Goal: Task Accomplishment & Management: Manage account settings

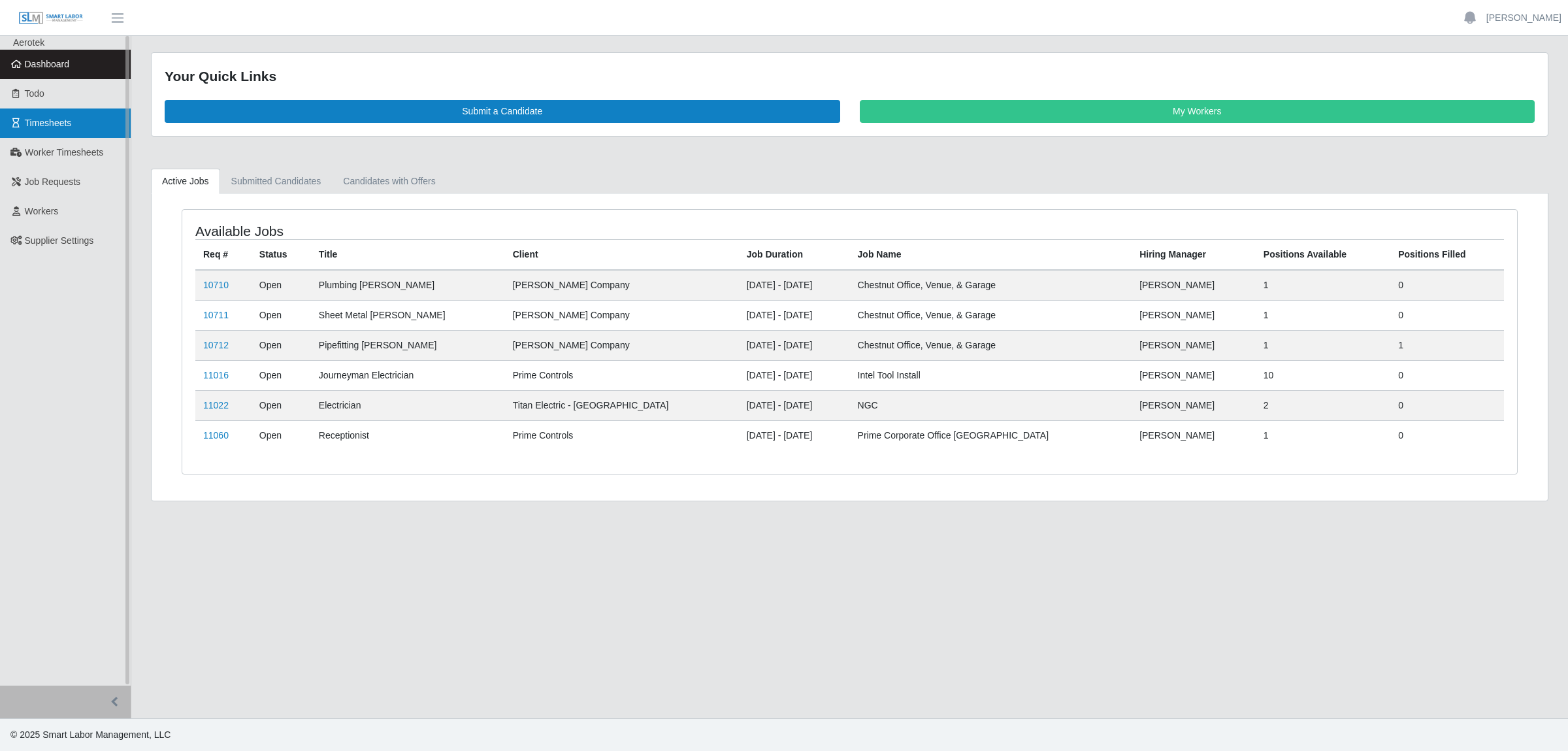
click at [63, 131] on link "Timesheets" at bounding box center [65, 123] width 131 height 29
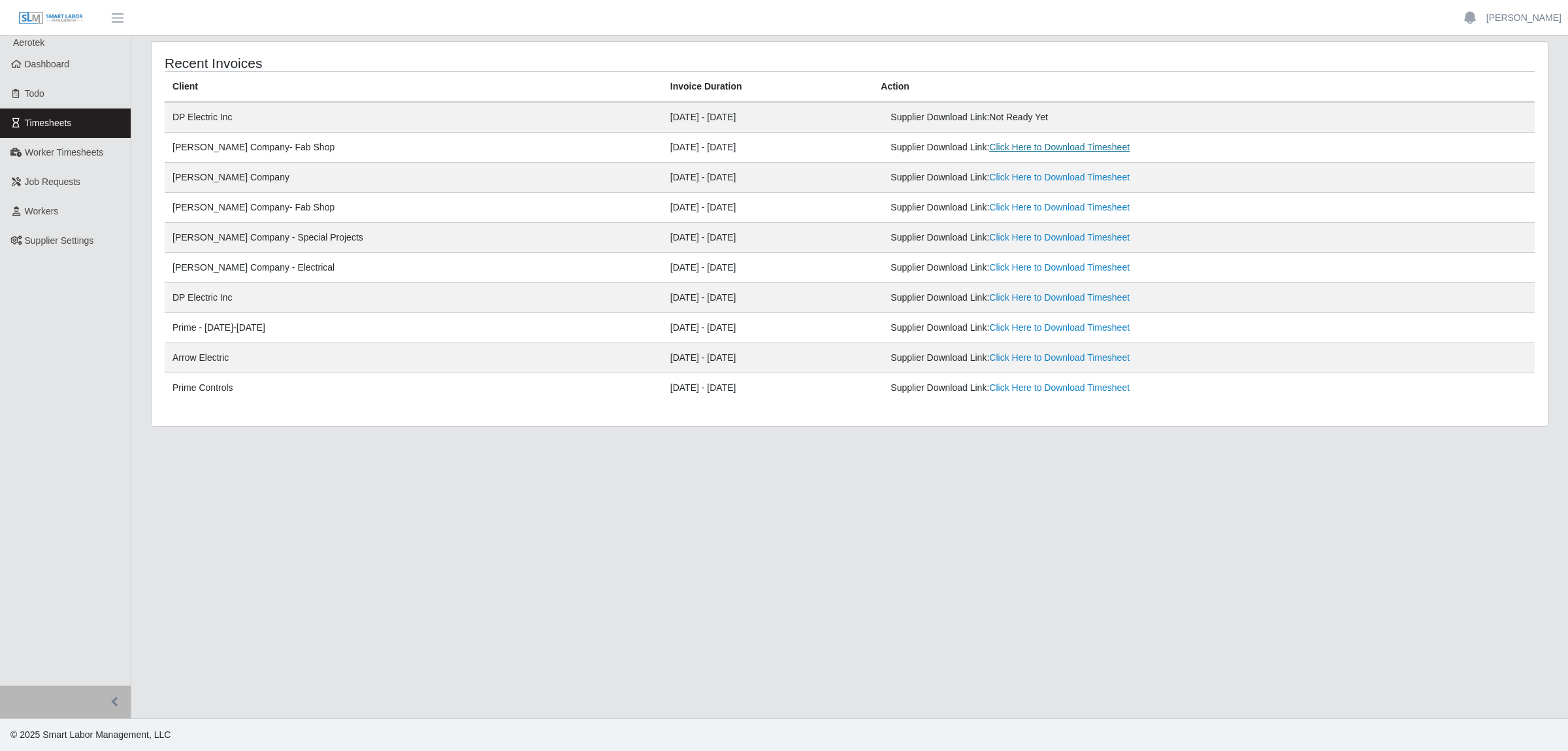
click at [989, 147] on link "Click Here to Download Timesheet" at bounding box center [1059, 147] width 141 height 11
click at [53, 150] on span "Worker Timesheets" at bounding box center [64, 152] width 78 height 11
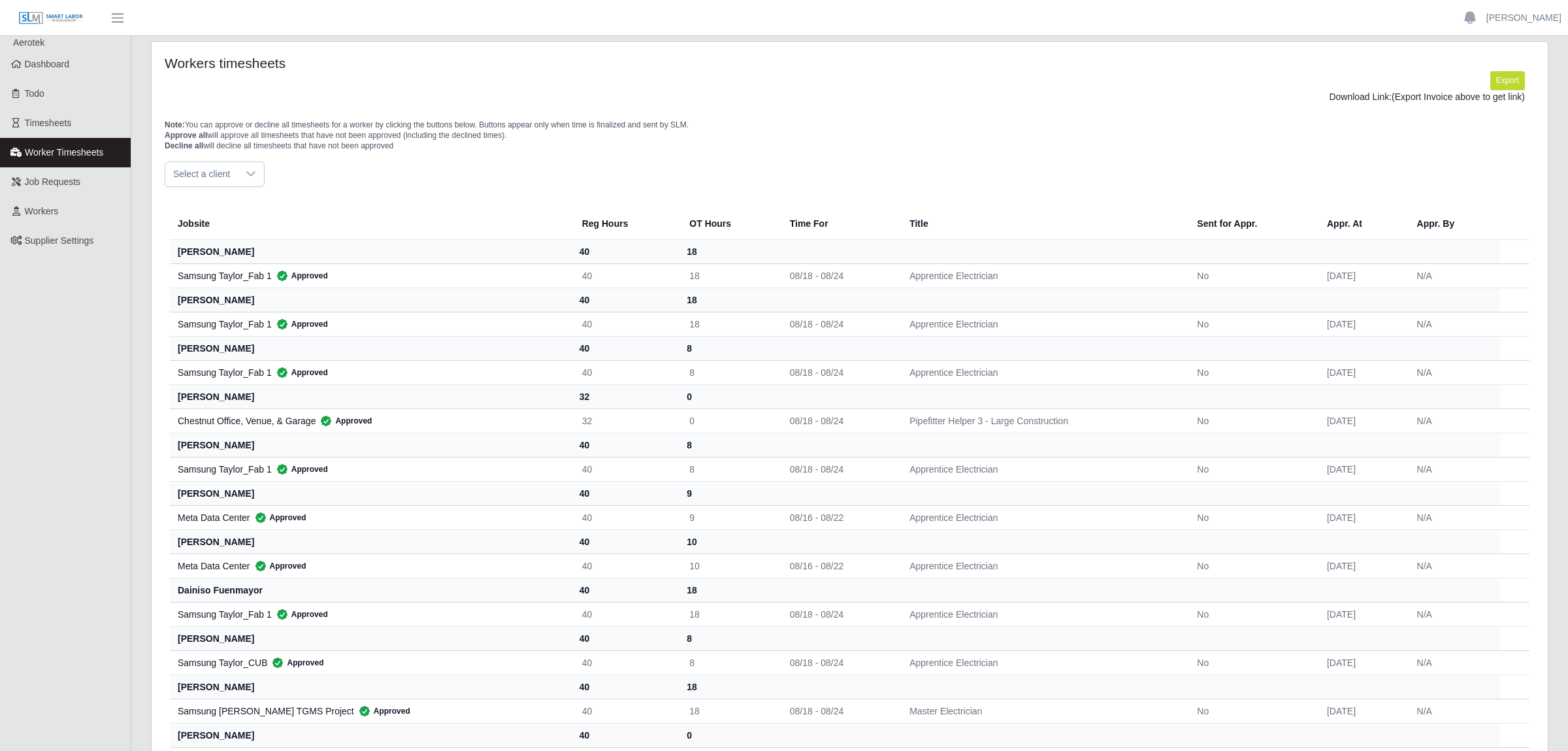
click at [243, 177] on div at bounding box center [251, 174] width 26 height 24
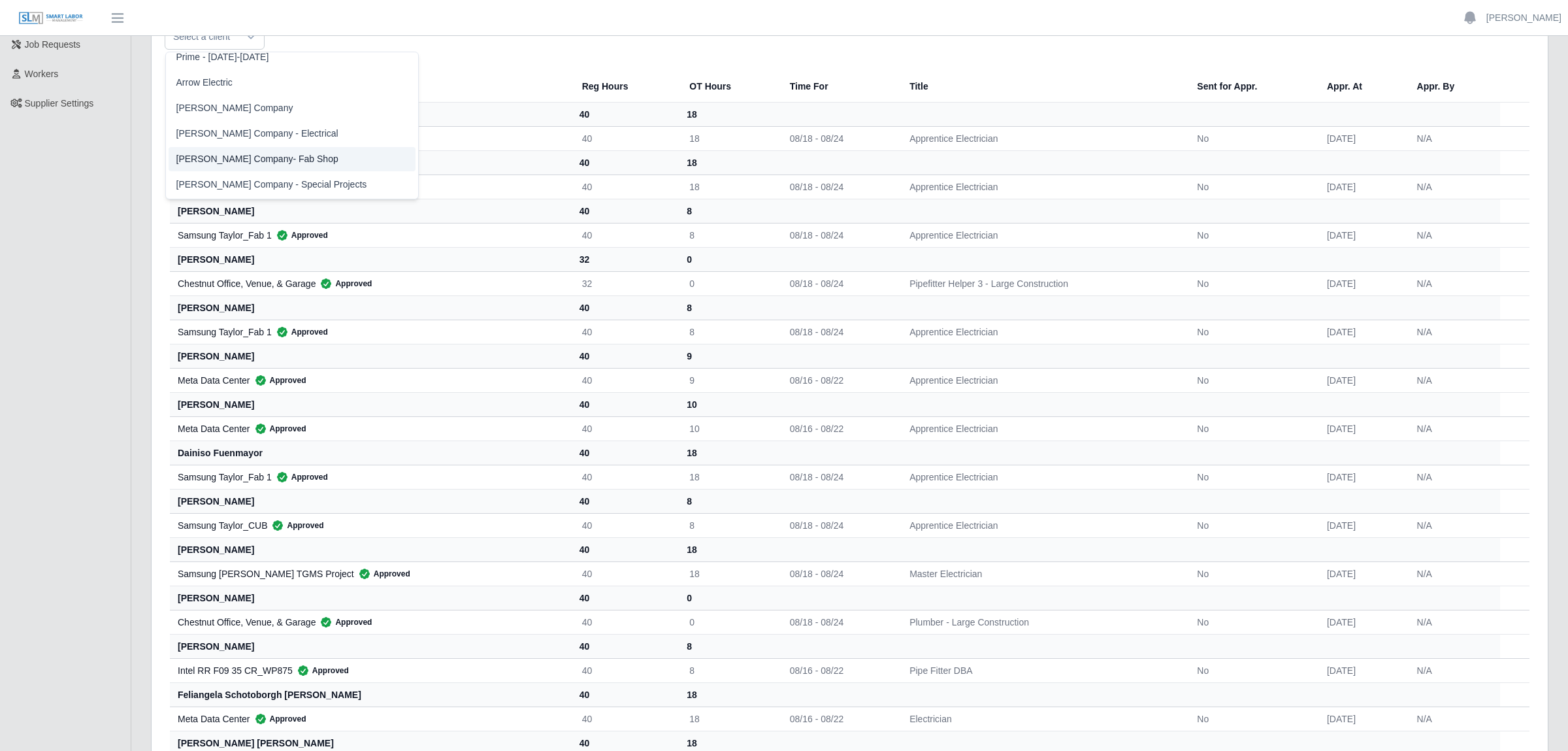
scroll to position [206, 0]
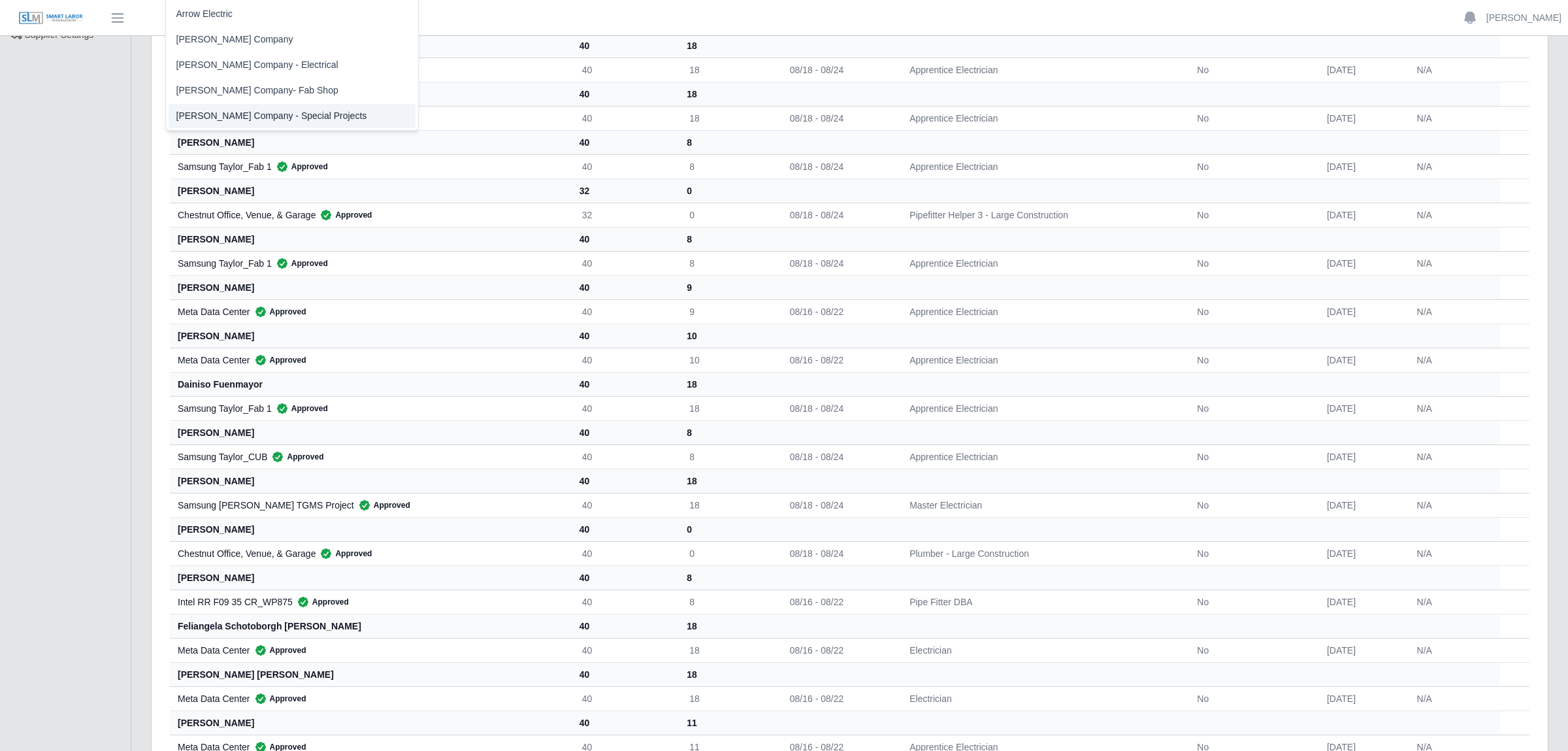
click at [261, 113] on li "[PERSON_NAME] Company - Special Projects" at bounding box center [293, 115] width 247 height 24
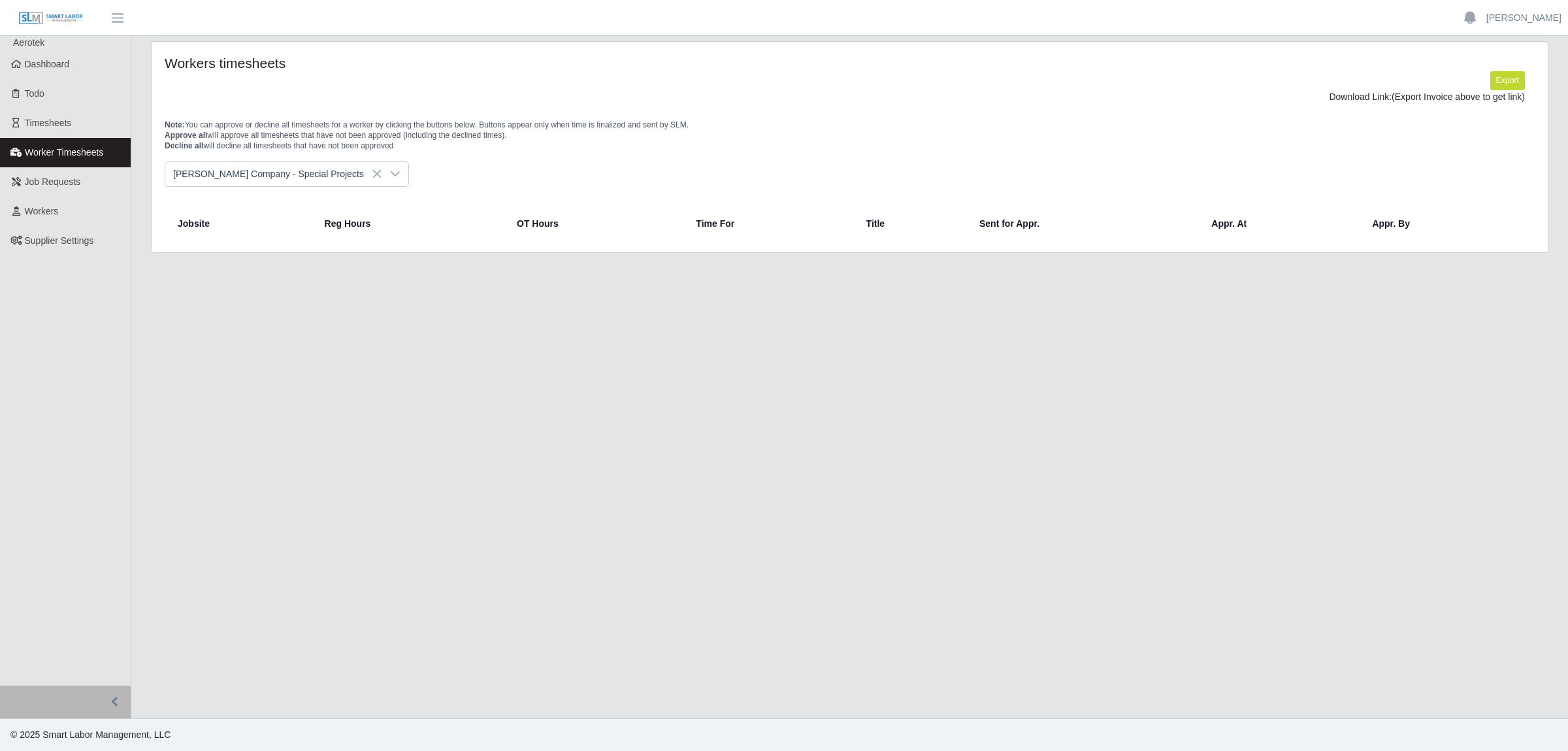
scroll to position [0, 0]
click at [382, 180] on div at bounding box center [395, 174] width 26 height 24
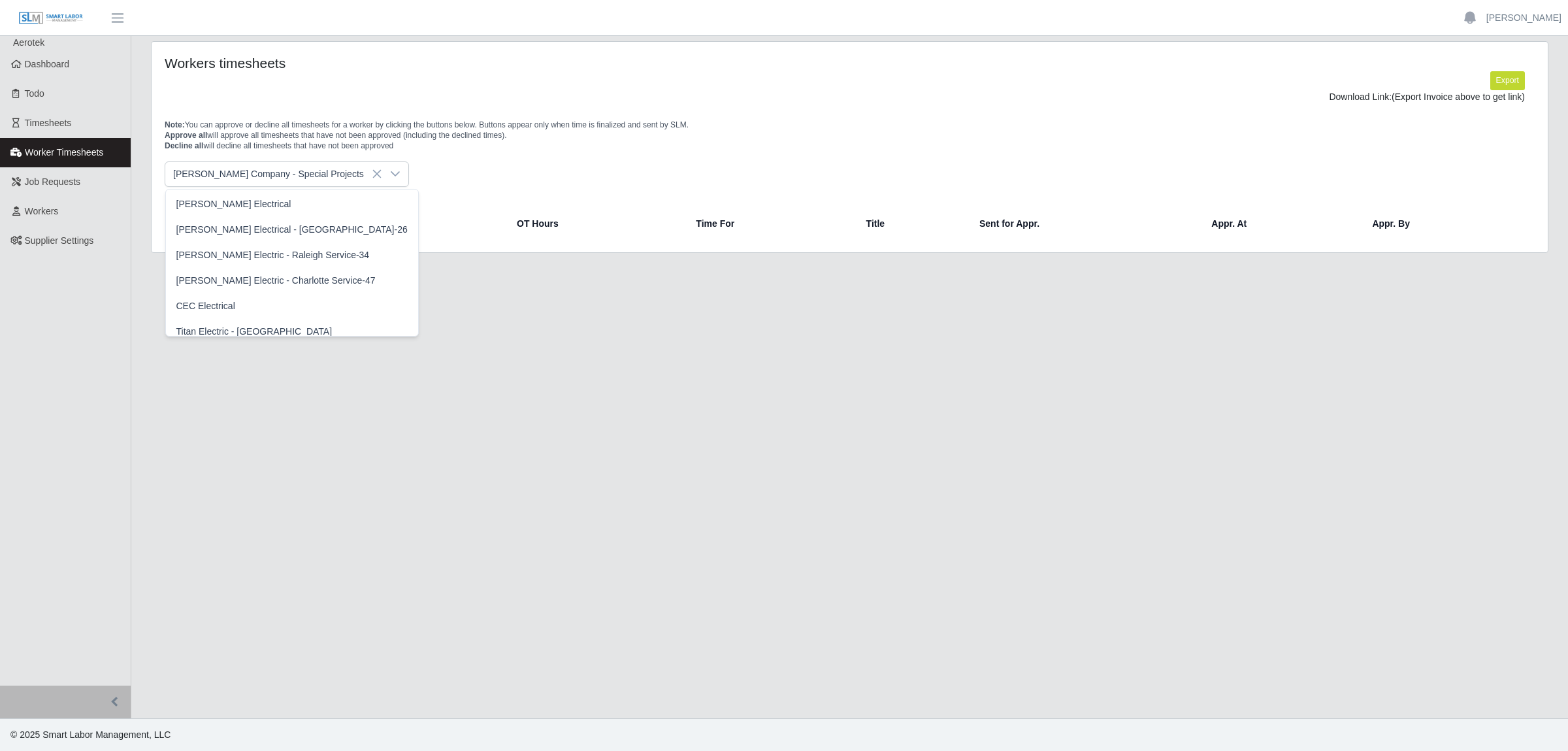
scroll to position [359, 0]
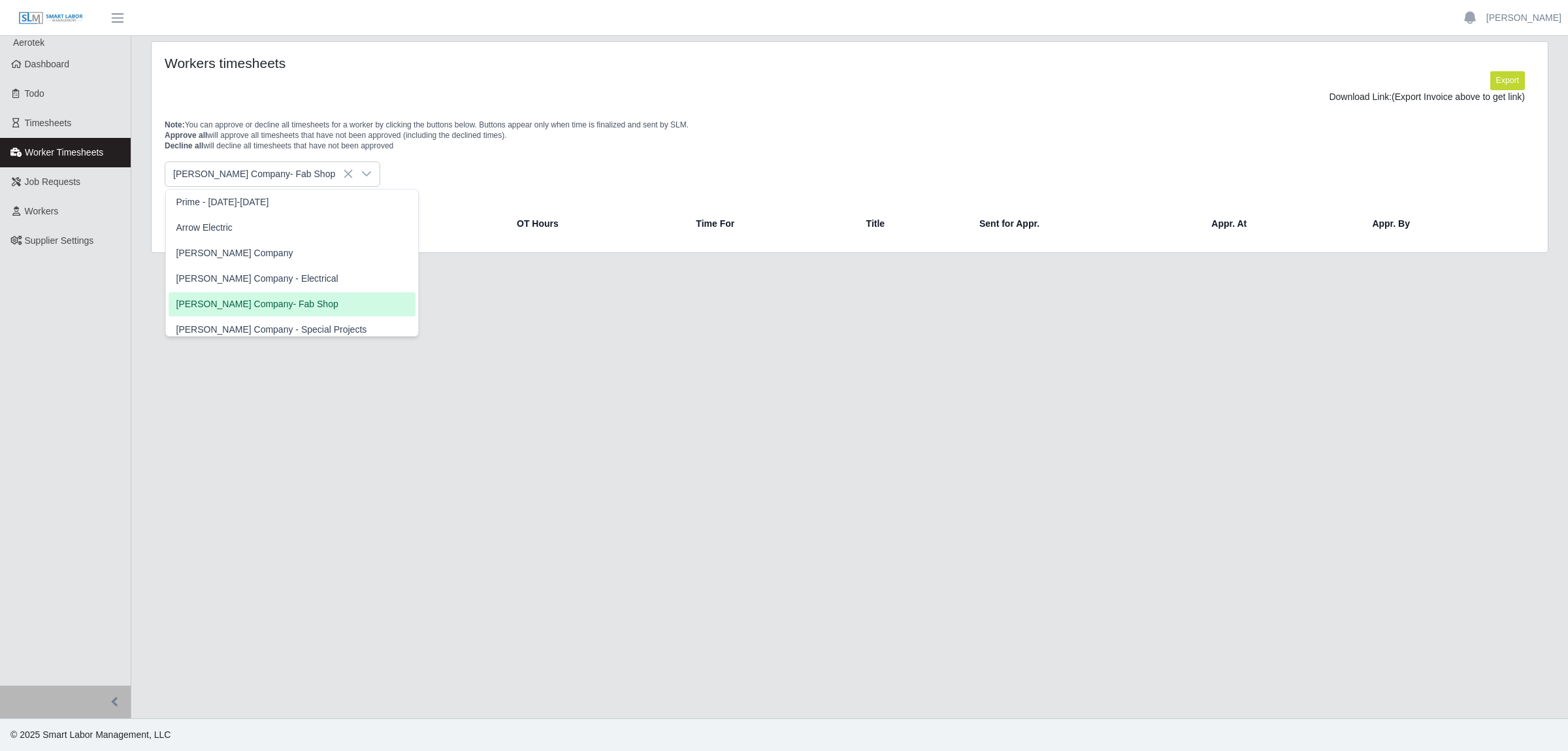
click at [270, 301] on span "[PERSON_NAME] Company- Fab Shop" at bounding box center [257, 304] width 162 height 14
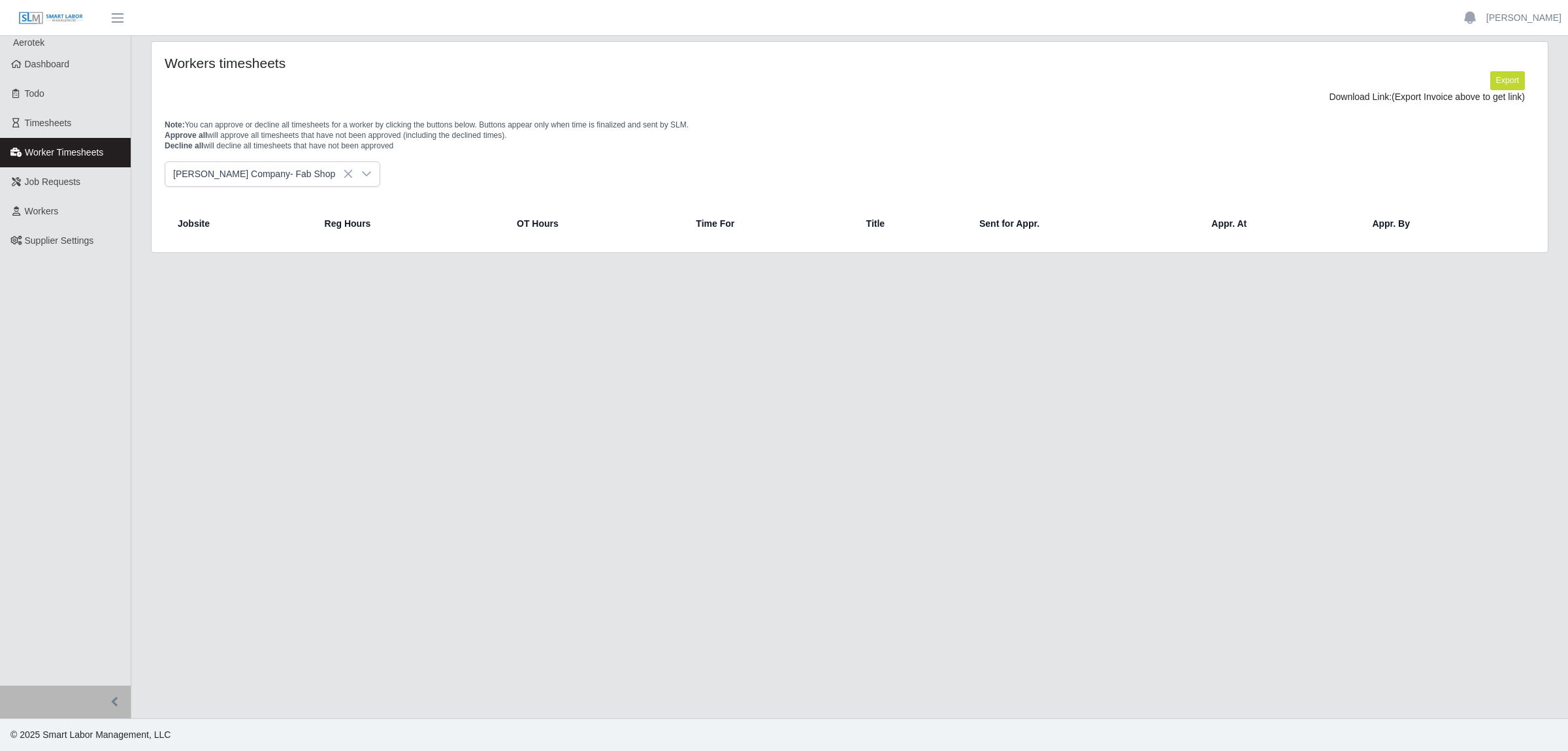
click at [362, 177] on icon at bounding box center [367, 174] width 11 height 11
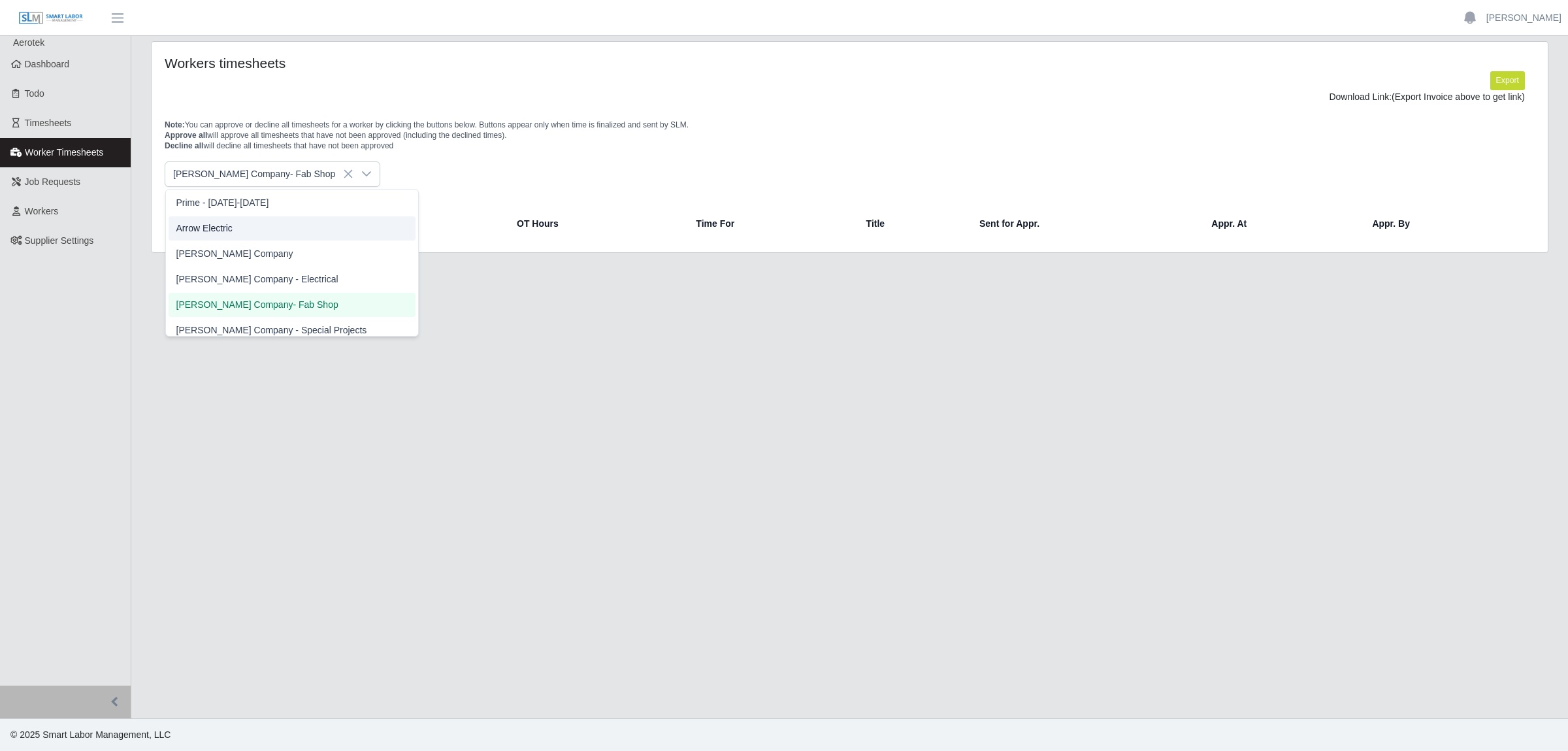
scroll to position [366, 0]
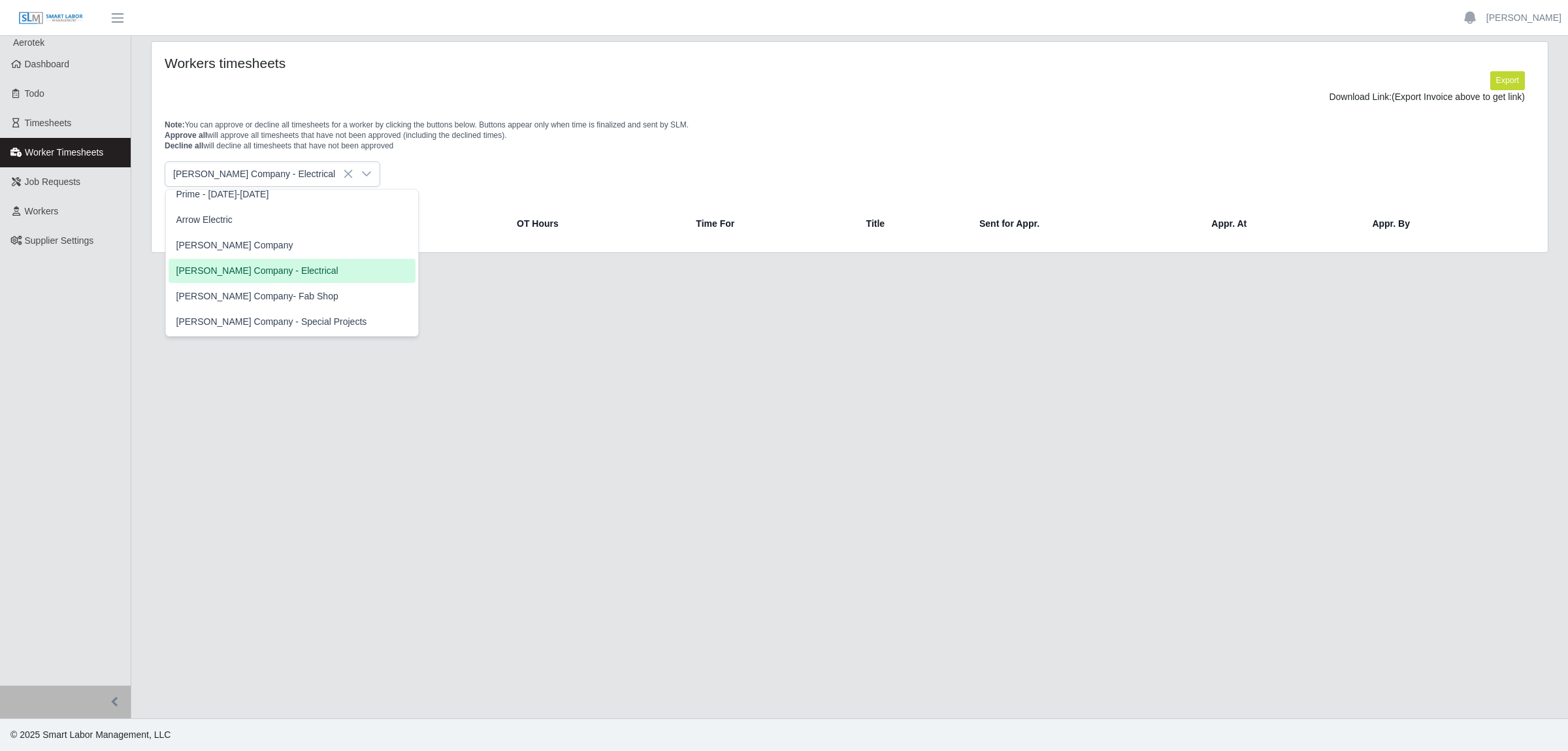
click at [274, 270] on span "[PERSON_NAME] Company - Electrical" at bounding box center [257, 271] width 162 height 14
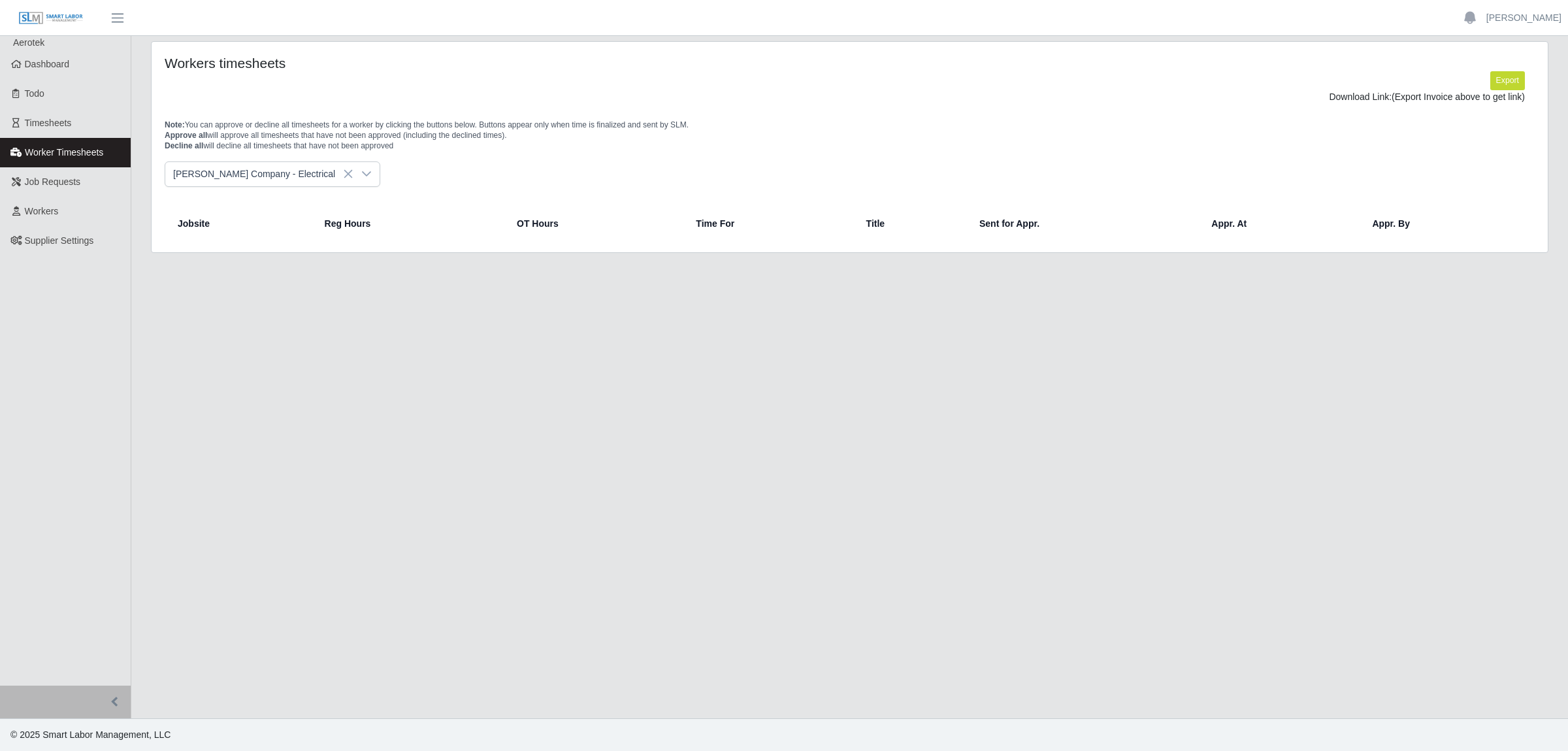
click at [362, 179] on icon at bounding box center [367, 174] width 11 height 11
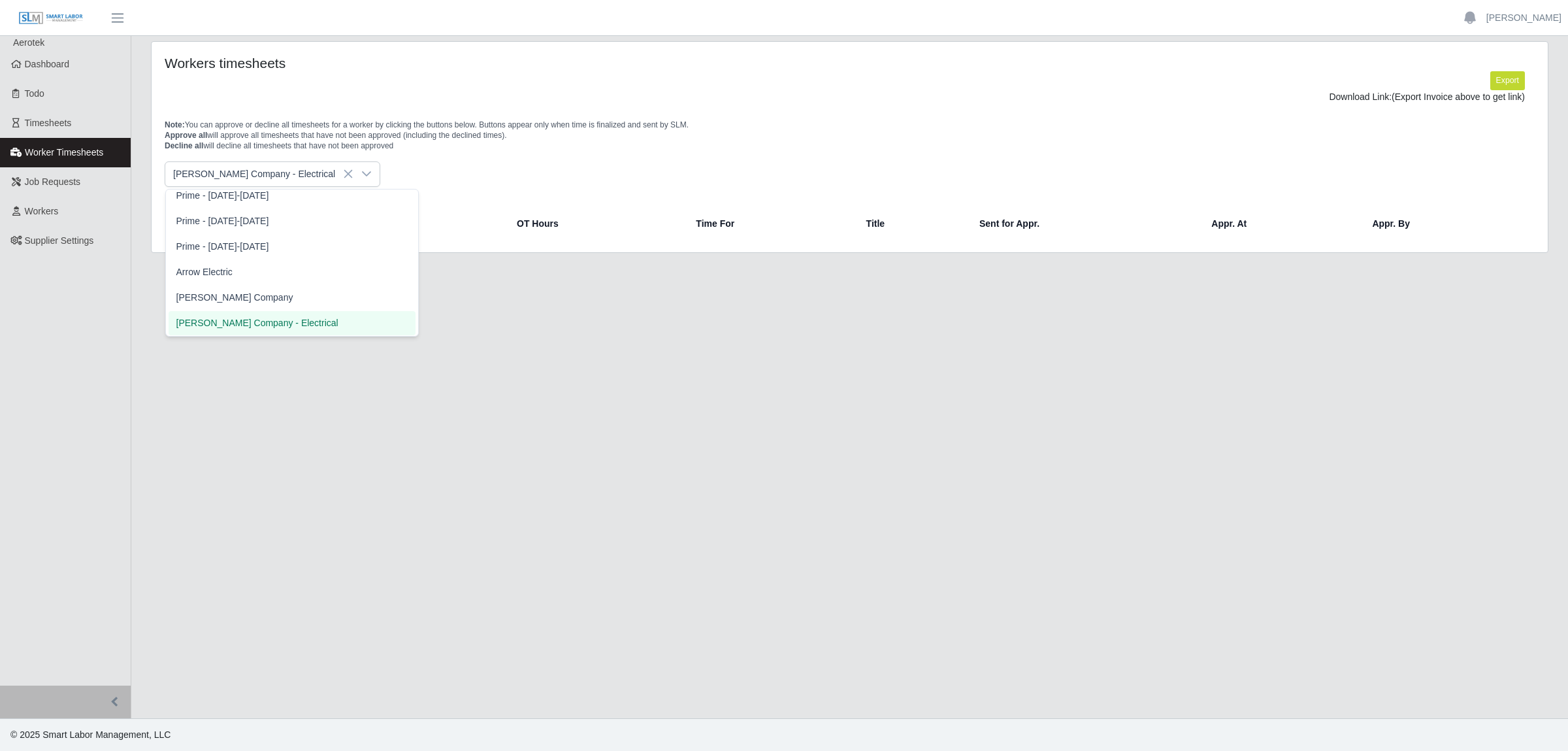
scroll to position [308, 0]
click at [230, 299] on span "[PERSON_NAME] Company" at bounding box center [235, 304] width 117 height 14
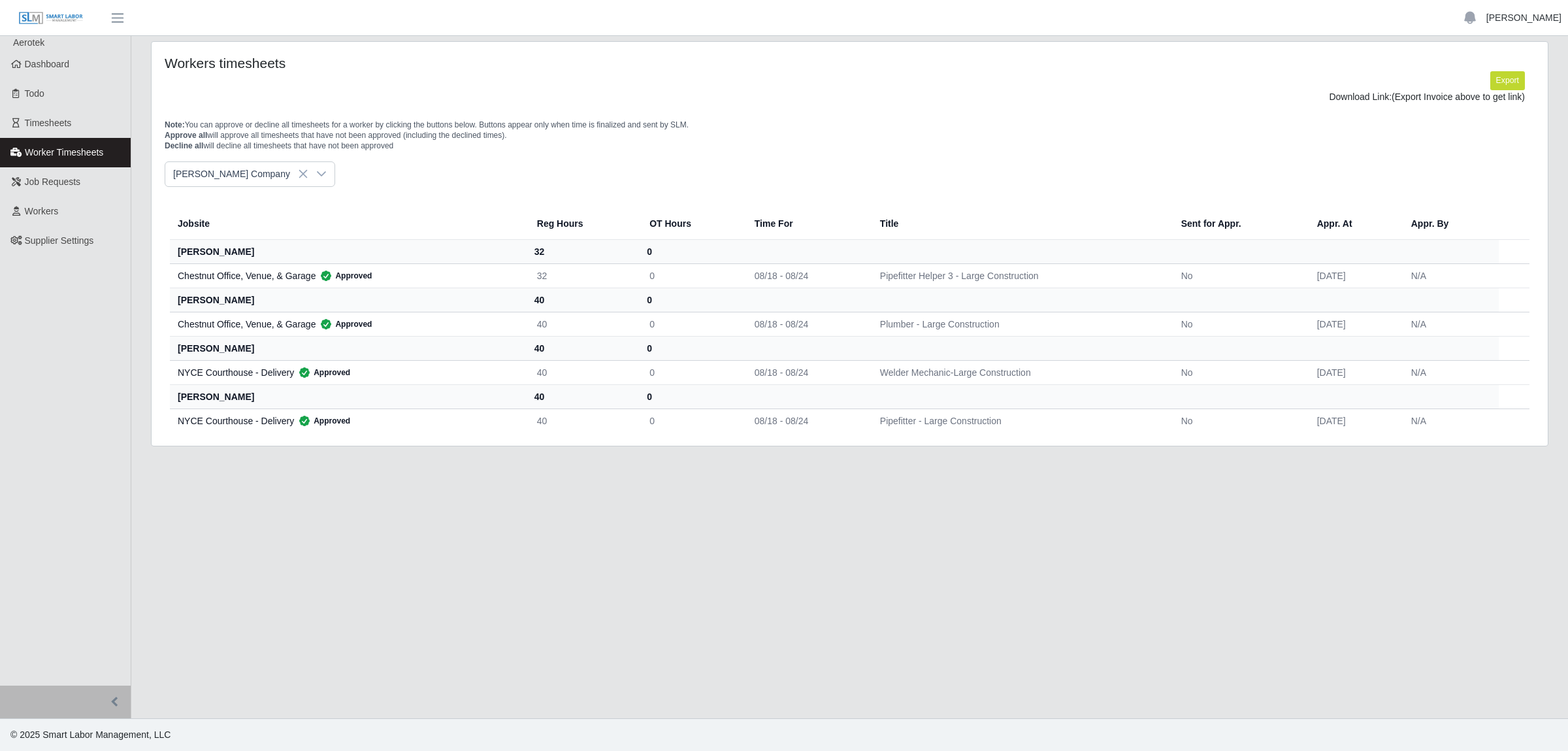
click at [1537, 18] on link "[PERSON_NAME]" at bounding box center [1524, 18] width 75 height 14
click at [1506, 88] on link "Logout" at bounding box center [1508, 91] width 117 height 28
